Goal: Information Seeking & Learning: Learn about a topic

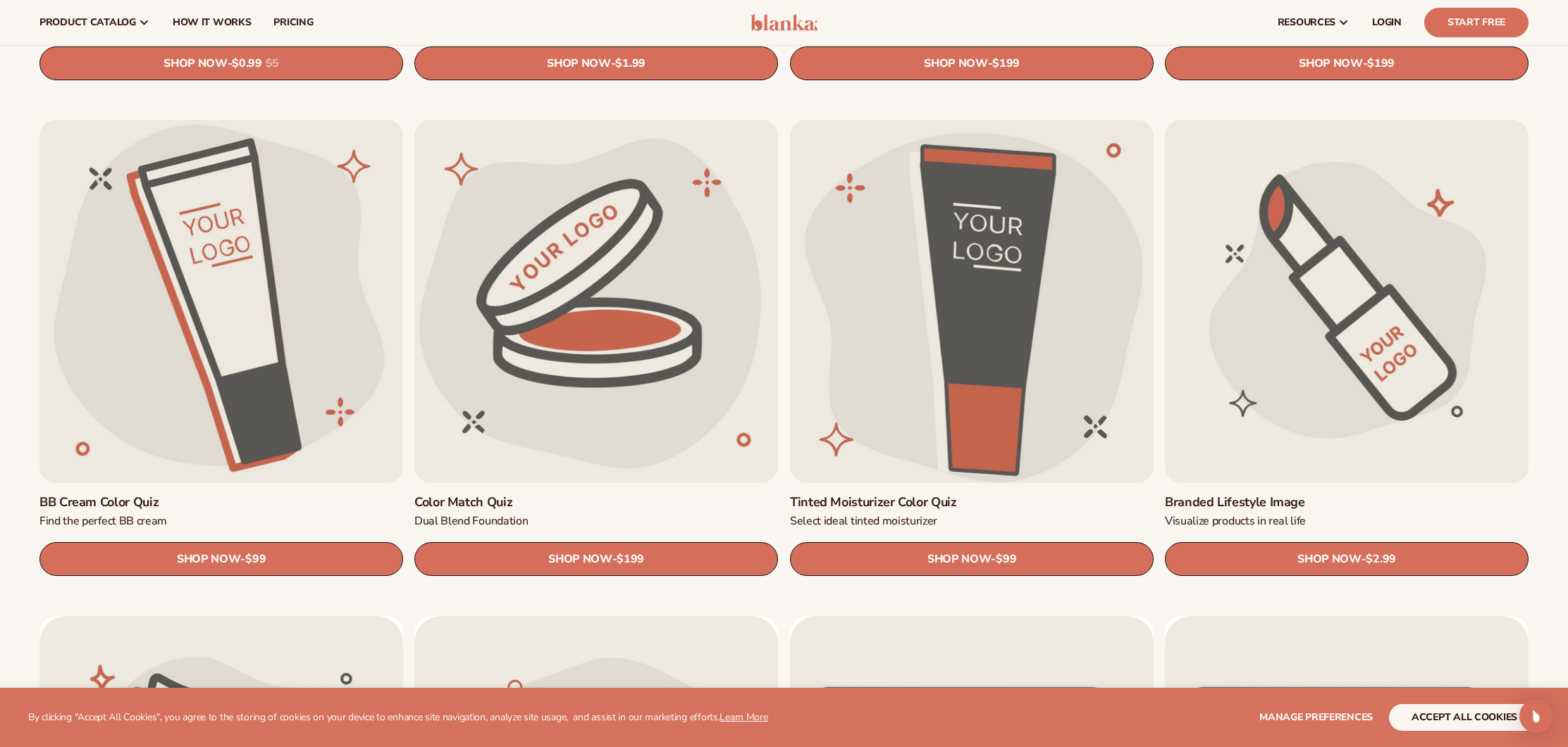
scroll to position [1364, 0]
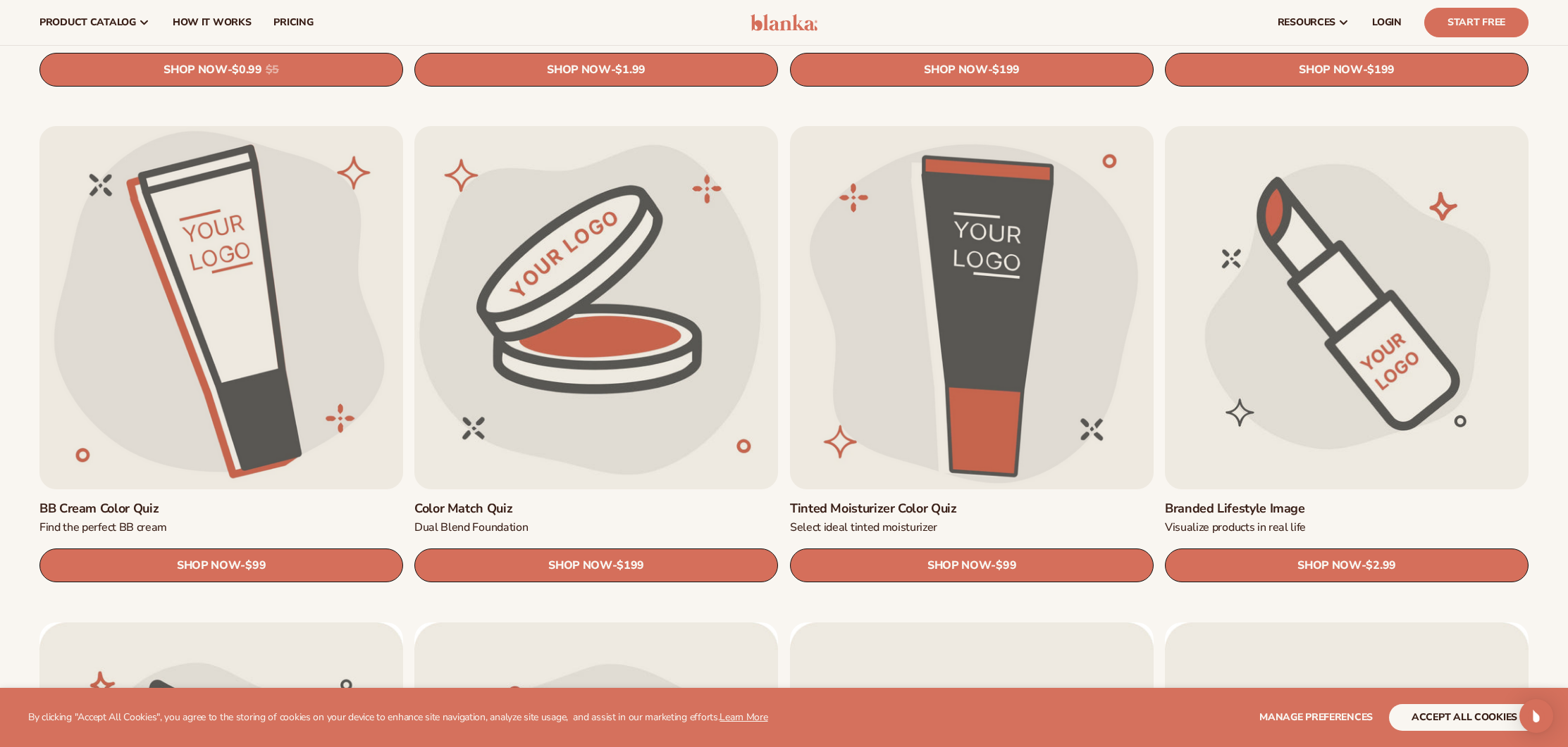
click at [1251, 504] on link "Branded Lifestyle Image" at bounding box center [1347, 509] width 364 height 16
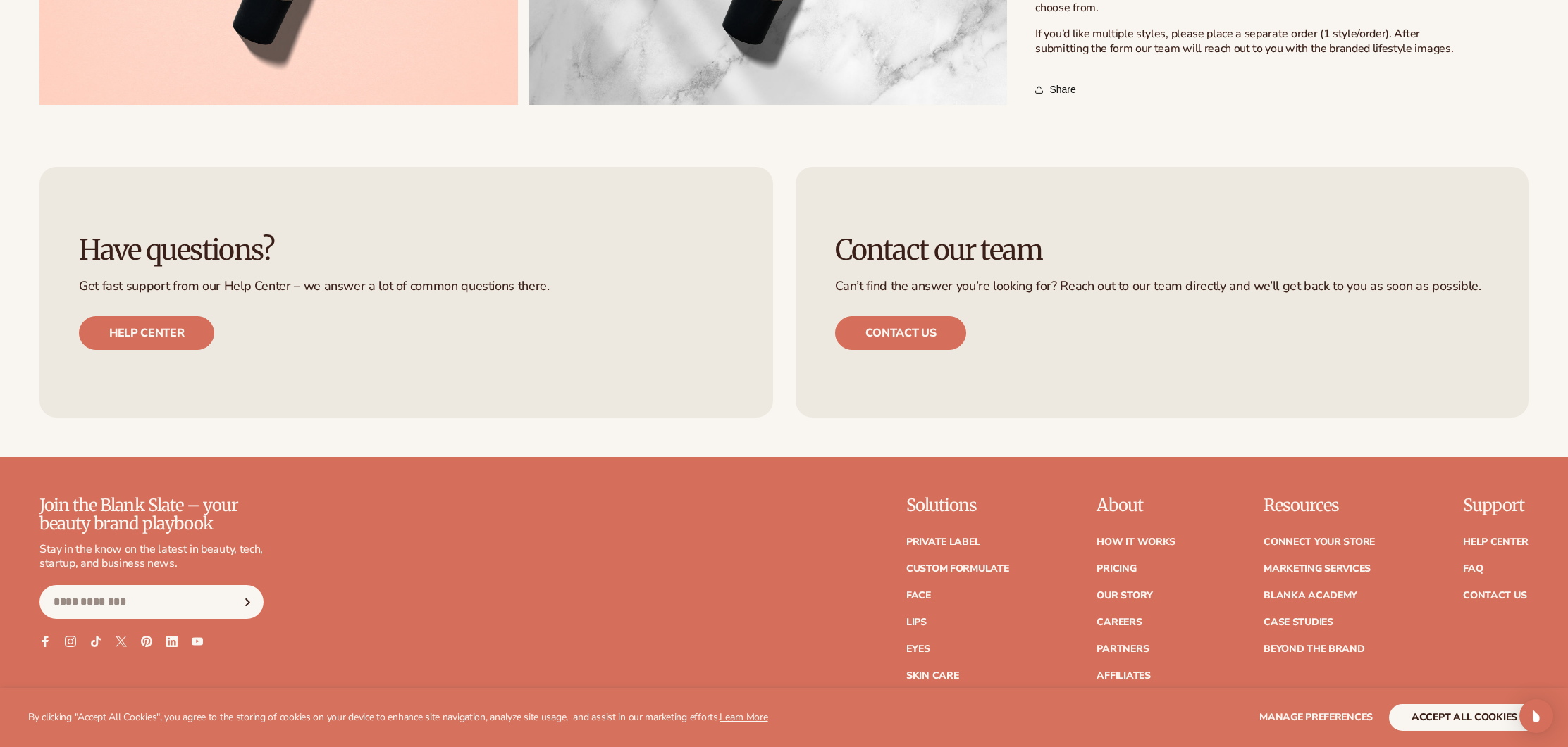
scroll to position [1221, 0]
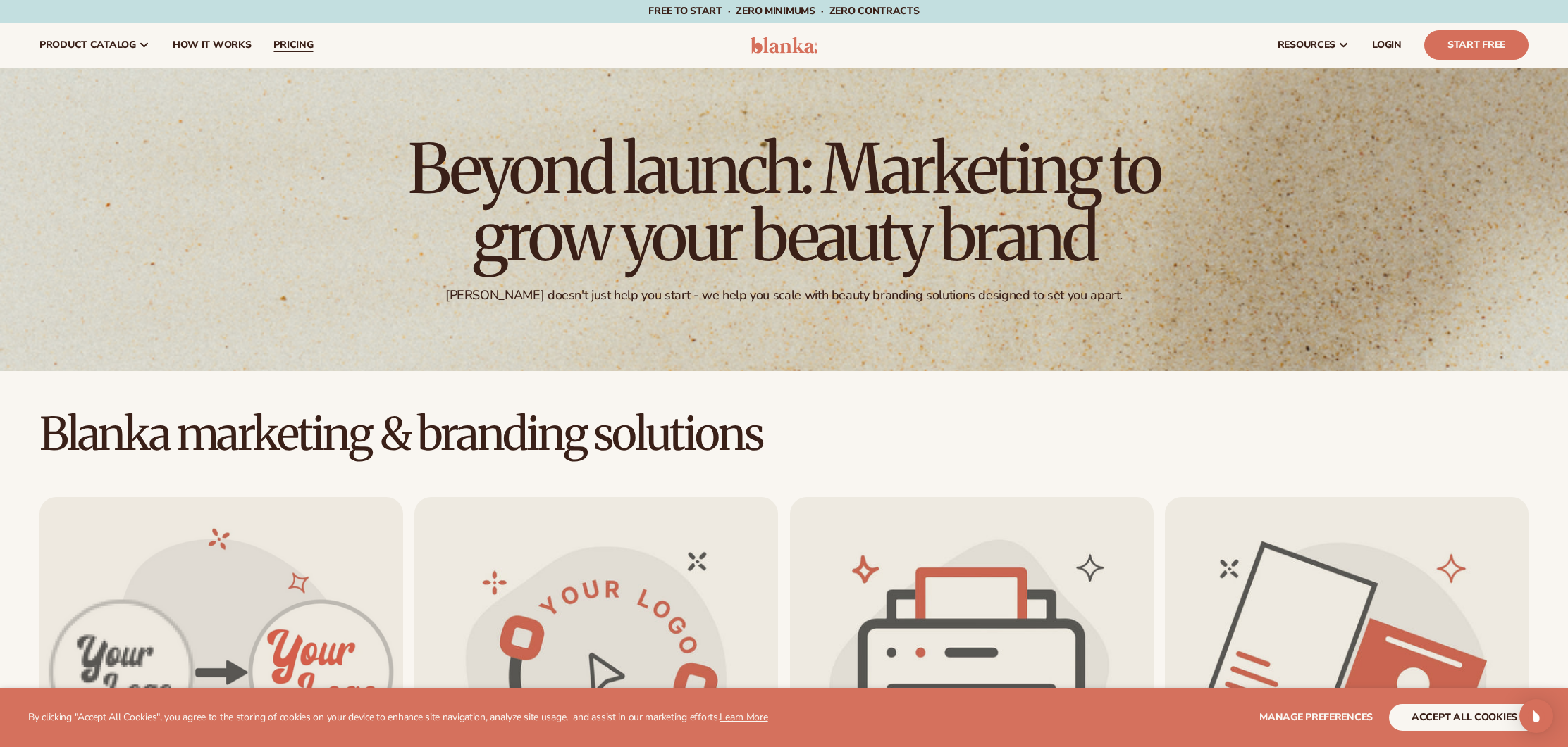
click at [297, 50] on span "pricing" at bounding box center [293, 45] width 39 height 11
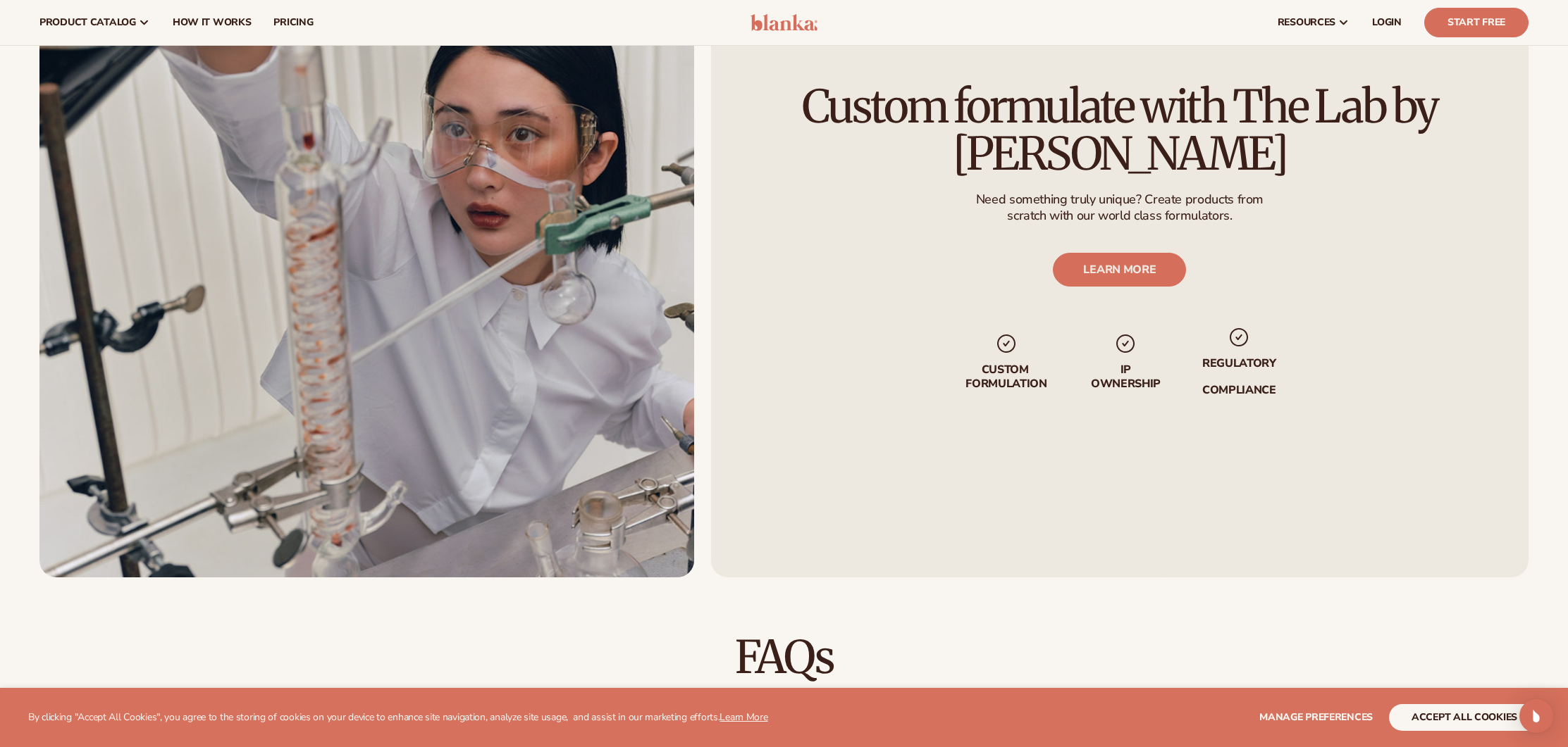
scroll to position [1858, 0]
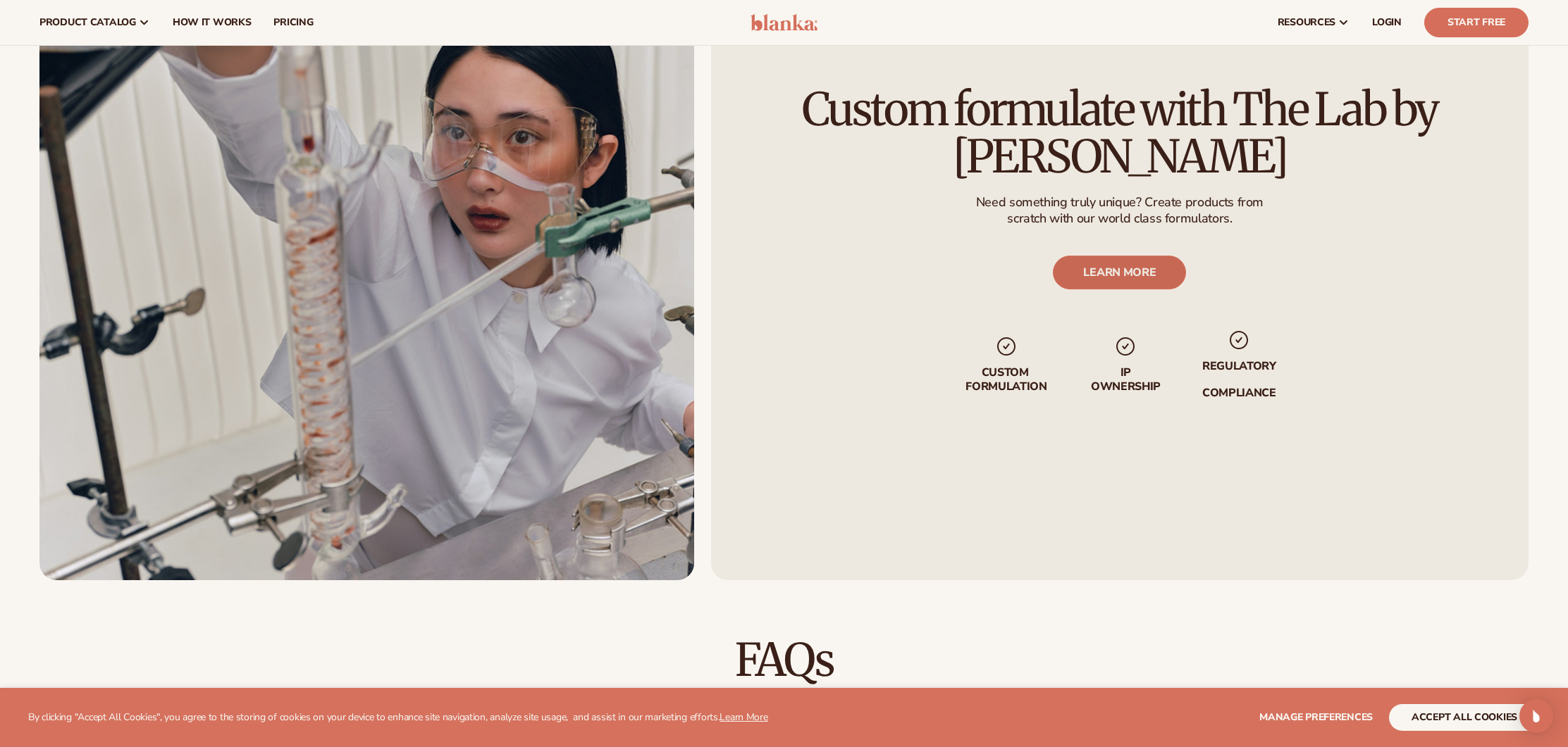
click at [1141, 285] on link "LEARN MORE" at bounding box center [1121, 272] width 133 height 34
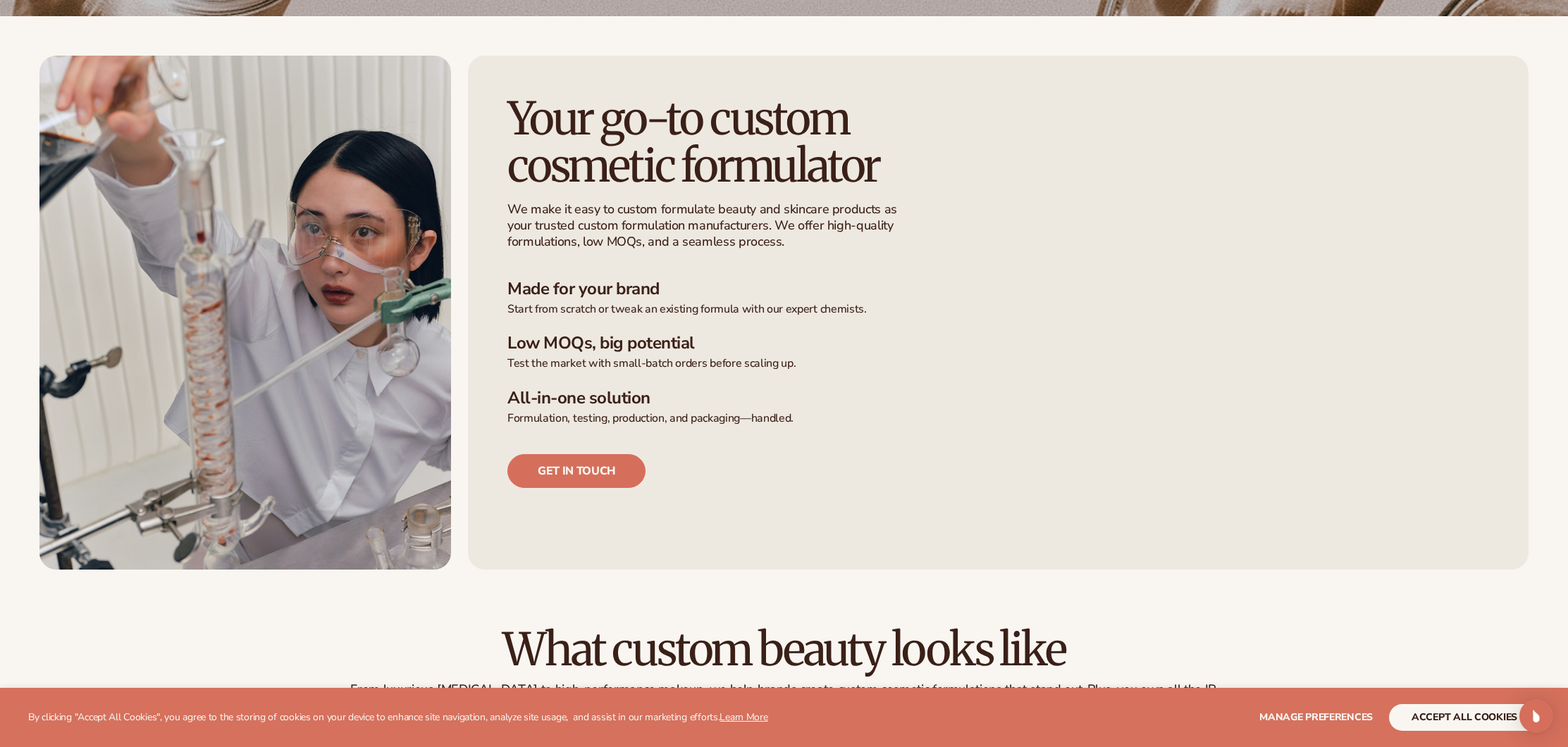
scroll to position [494, 0]
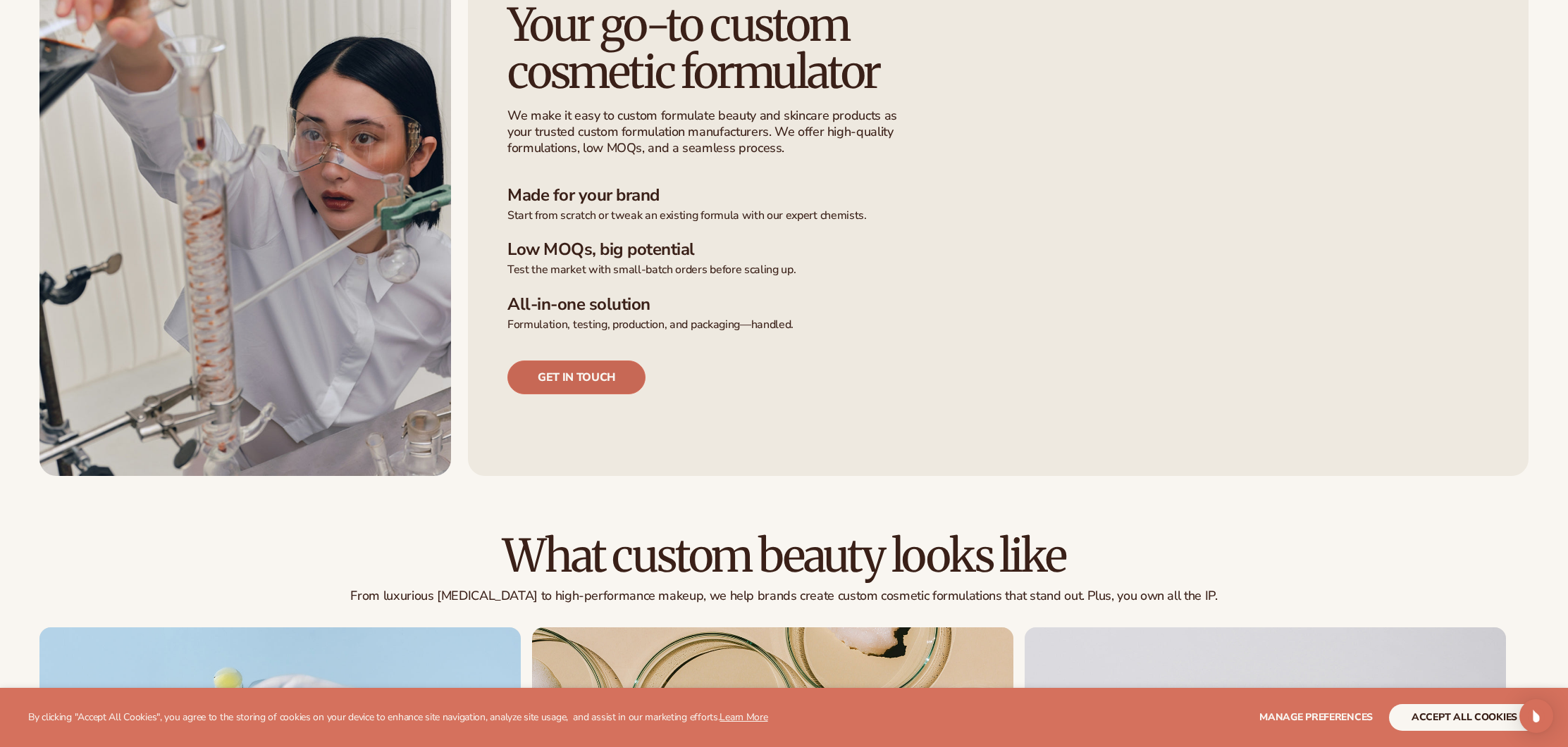
click at [619, 384] on link "Get in touch" at bounding box center [576, 377] width 138 height 34
